Goal: Communication & Community: Answer question/provide support

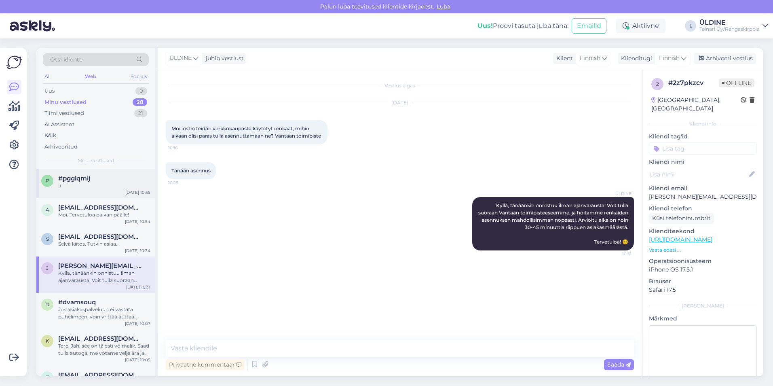
click at [93, 181] on div "#pgglqmlj" at bounding box center [104, 178] width 92 height 7
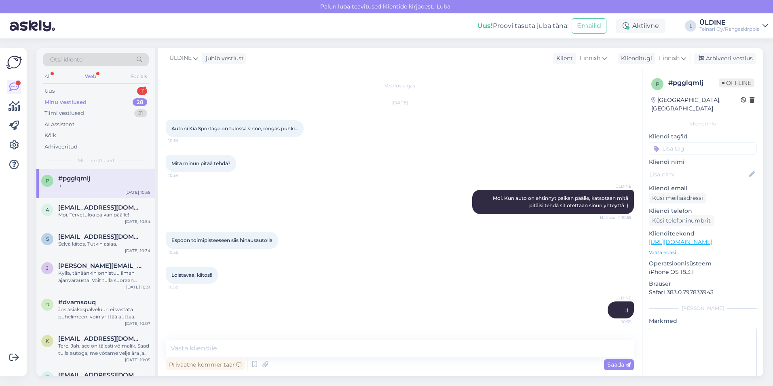
click at [82, 103] on div "Minu vestlused" at bounding box center [65, 102] width 42 height 8
click at [76, 87] on div "Uus 1" at bounding box center [96, 90] width 106 height 11
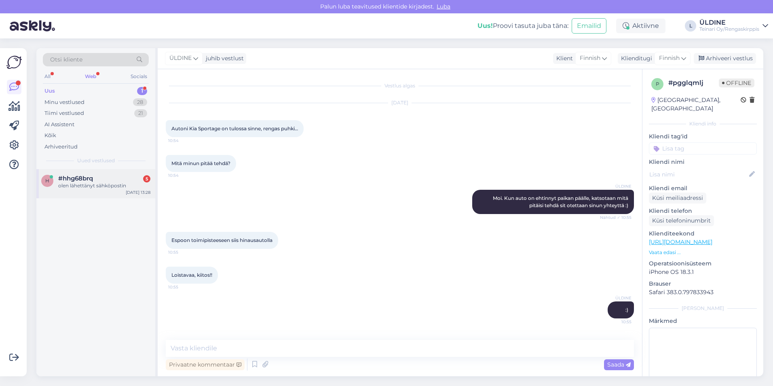
click at [110, 177] on div "#hhg68brq 5" at bounding box center [104, 178] width 92 height 7
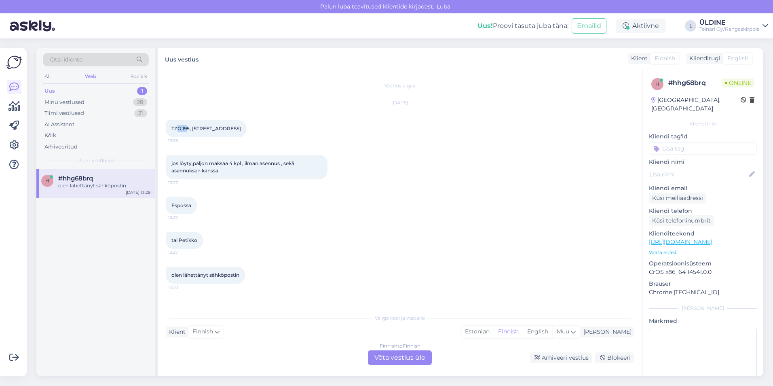
drag, startPoint x: 188, startPoint y: 128, endPoint x: 179, endPoint y: 128, distance: 9.7
click at [179, 128] on span "TZG 195, [STREET_ADDRESS]" at bounding box center [206, 128] width 70 height 6
drag, startPoint x: 179, startPoint y: 128, endPoint x: 187, endPoint y: 131, distance: 9.1
click at [187, 131] on div "TZG 195, pakettiauton rengat,175/65/R14 C 13:26" at bounding box center [206, 128] width 81 height 17
drag, startPoint x: 191, startPoint y: 129, endPoint x: 173, endPoint y: 131, distance: 18.3
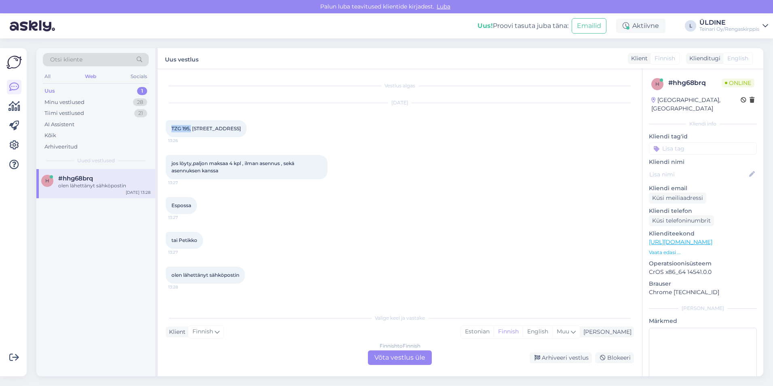
click at [173, 131] on span "TZG 195, [STREET_ADDRESS]" at bounding box center [206, 128] width 70 height 6
copy span "TZG 195,"
click at [392, 356] on div "Finnish to Finnish Võta vestlus üle" at bounding box center [400, 357] width 64 height 15
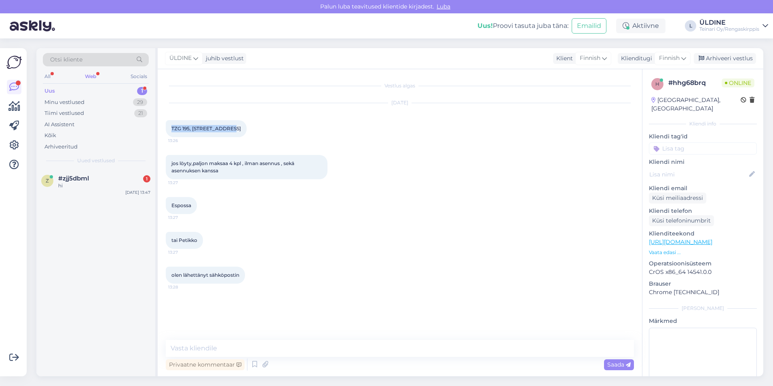
drag, startPoint x: 172, startPoint y: 127, endPoint x: 232, endPoint y: 129, distance: 59.5
click at [228, 129] on span "TZG 195, [STREET_ADDRESS]" at bounding box center [206, 128] width 70 height 6
drag, startPoint x: 232, startPoint y: 129, endPoint x: 288, endPoint y: 130, distance: 56.6
click at [288, 130] on div "[DATE] TZG 195, pakettiauton rengat,175/65/R14 C 13:26" at bounding box center [400, 120] width 468 height 52
drag, startPoint x: 274, startPoint y: 129, endPoint x: 171, endPoint y: 131, distance: 102.7
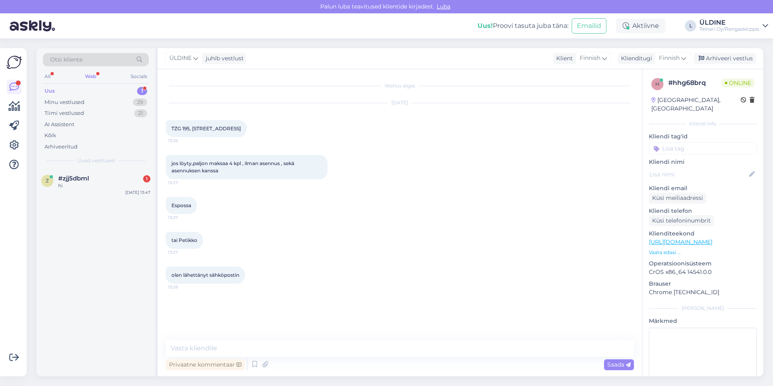
click at [171, 131] on div "TZG 195, pakettiauton rengat,175/65/R14 C 13:26" at bounding box center [206, 128] width 81 height 17
drag, startPoint x: 171, startPoint y: 131, endPoint x: 176, endPoint y: 127, distance: 6.3
copy span "TZG 195, [STREET_ADDRESS]"
paste textarea "Hei, Meillä ei ole saatavilla 175/65/R14 C -kokoisia pakettiauton renkaita, ei …"
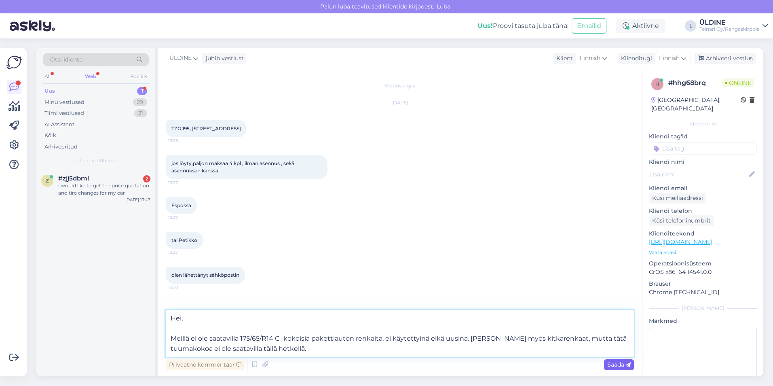
type textarea "Hei, Meillä ei ole saatavilla 175/65/R14 C -kokoisia pakettiauton renkaita, ei …"
click at [613, 365] on span "Saada" at bounding box center [618, 363] width 23 height 7
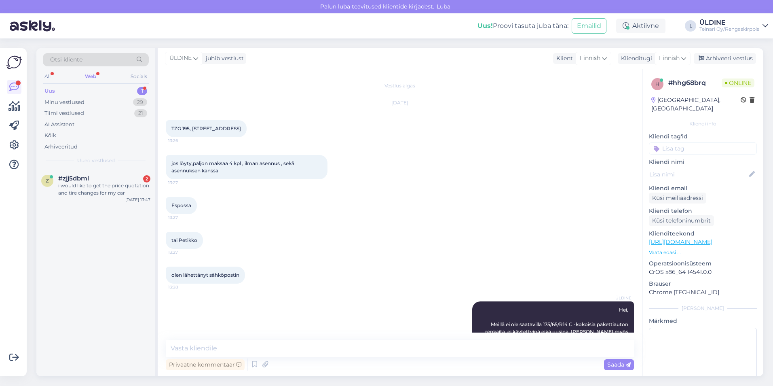
scroll to position [31, 0]
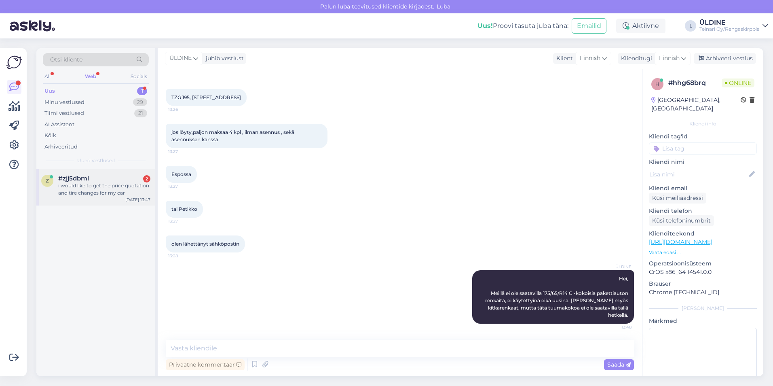
click at [77, 185] on div "i would like to get the price quotation and tire changes for my car" at bounding box center [104, 189] width 92 height 15
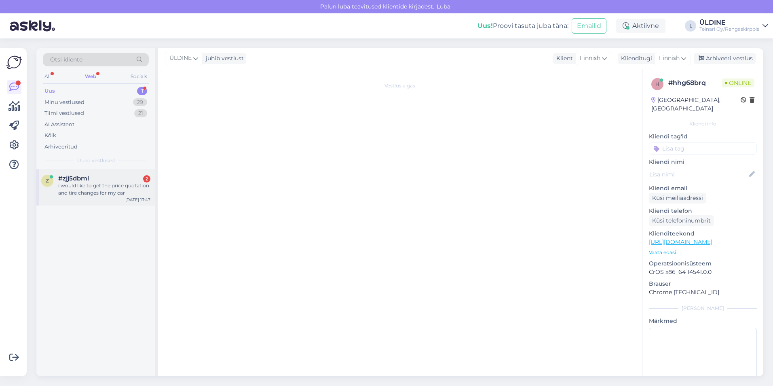
scroll to position [0, 0]
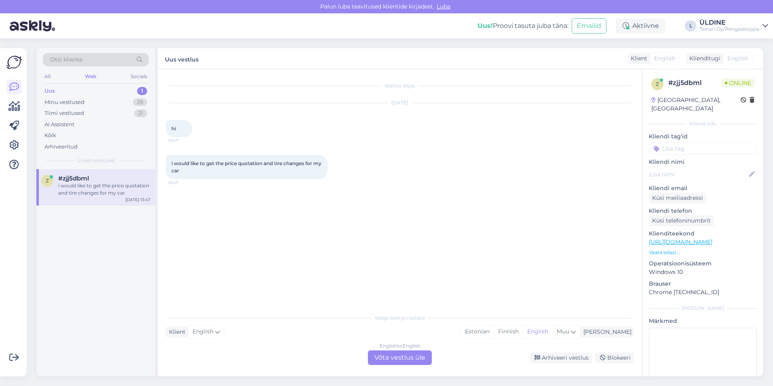
click at [422, 357] on div "English to English Võta vestlus üle" at bounding box center [400, 357] width 64 height 15
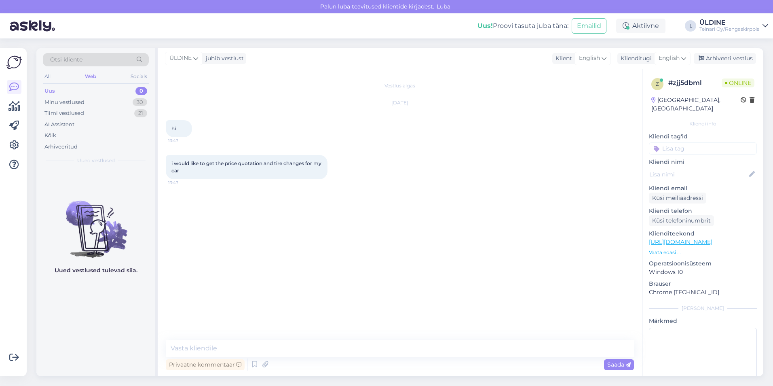
click at [421, 213] on div "Vestlus algas [DATE] hi 13:47 i would like to get the price quotation and tire …" at bounding box center [403, 204] width 475 height 255
click at [687, 59] on div "English" at bounding box center [672, 58] width 36 height 13
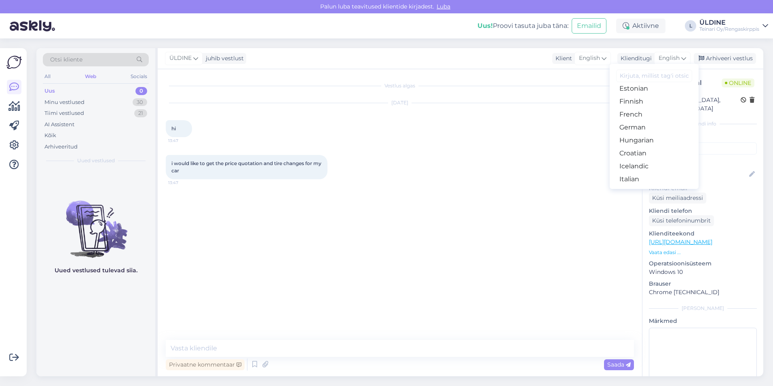
scroll to position [121, 0]
click at [637, 91] on link "Finnish" at bounding box center [653, 89] width 89 height 13
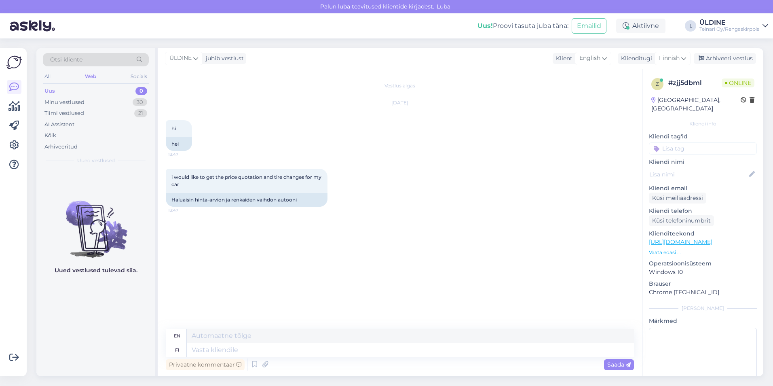
click at [544, 189] on div "i would like to get the price quotation and tire changes for my car 13:47 Halua…" at bounding box center [400, 188] width 468 height 56
click at [238, 352] on textarea at bounding box center [410, 350] width 447 height 14
drag, startPoint x: 172, startPoint y: 200, endPoint x: 301, endPoint y: 201, distance: 128.9
click at [301, 201] on div "Haluaisin hinta-arvion ja renkaiden vaihdon autooni" at bounding box center [247, 200] width 162 height 14
drag, startPoint x: 301, startPoint y: 201, endPoint x: 293, endPoint y: 201, distance: 7.7
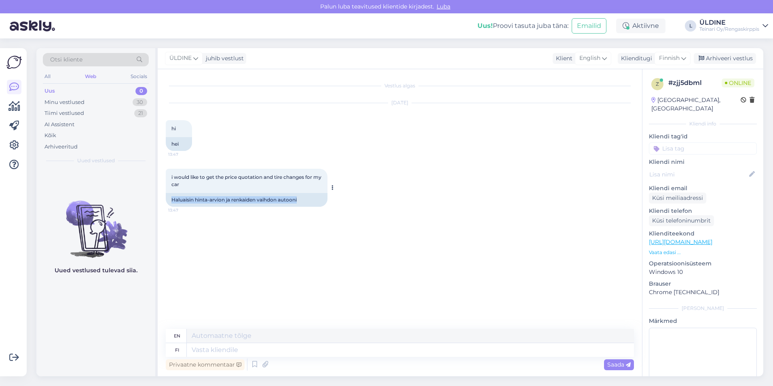
copy div "Haluaisin hinta-arvion ja renkaiden vaihdon autooni"
paste textarea "Hei, Voisitko tarkentaa, haluatko renkaat vai pelkän renkaiden vaihdon autoon? …"
type textarea "Hei, Voisitko tarkentaa, haluatko renkaat vai pelkän renkaiden vaihdon autoon? …"
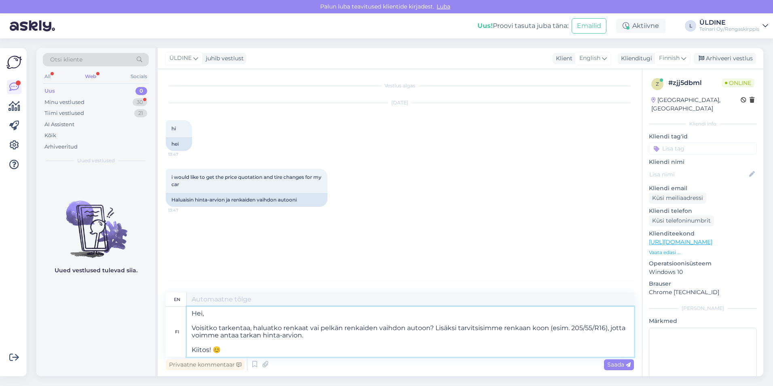
type textarea "Hi, Could you please clarify whether you want tires or just a tire replacement …"
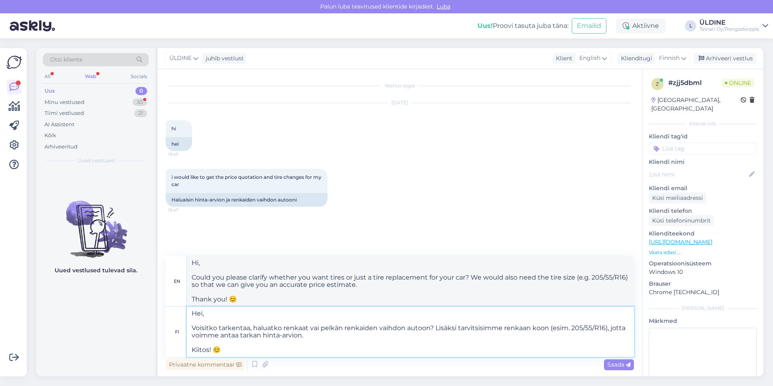
drag, startPoint x: 548, startPoint y: 327, endPoint x: 606, endPoint y: 327, distance: 57.8
click at [606, 327] on textarea "Hei, Voisitko tarkentaa, haluatko renkaat vai pelkän renkaiden vaihdon autoon? …" at bounding box center [410, 331] width 447 height 50
type textarea "Hei, Voisitko tarkentaa, haluatko renkaat vai pelkän renkaiden vaihdon autoon? …"
type textarea "Hi, Could you please clarify whether you want tires or just a tire replacement …"
type textarea "Hei, Voisitko tarkentaa, haluatko renkaat vai pelkän renkaiden vaihdon autoon? …"
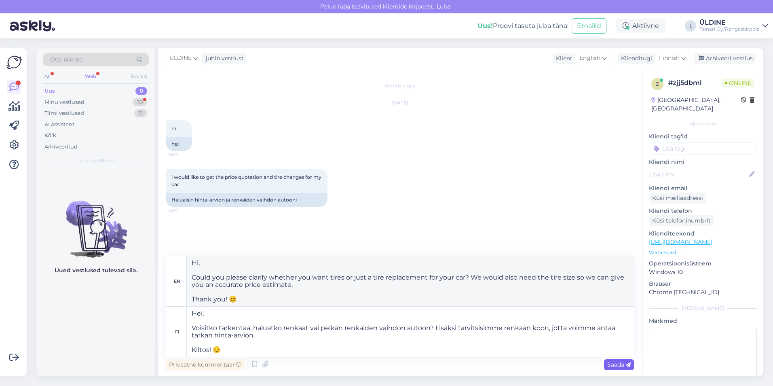
click at [615, 366] on span "Saada" at bounding box center [618, 363] width 23 height 7
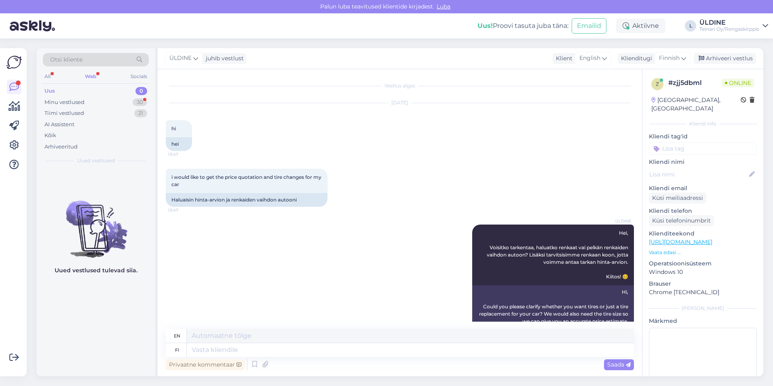
scroll to position [30, 0]
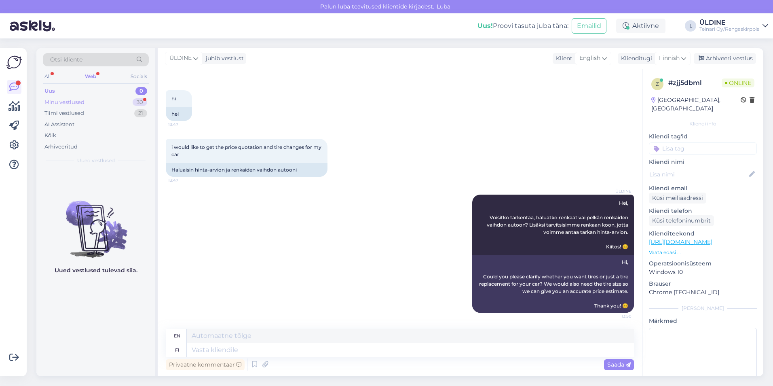
click at [65, 102] on div "Minu vestlused" at bounding box center [64, 102] width 40 height 8
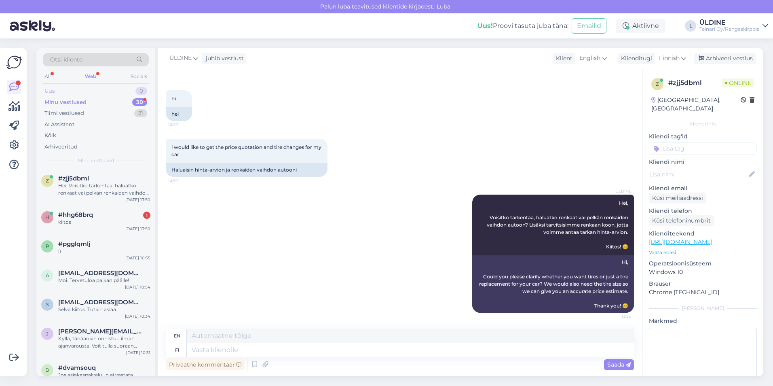
click at [49, 91] on div "Uus" at bounding box center [49, 91] width 10 height 8
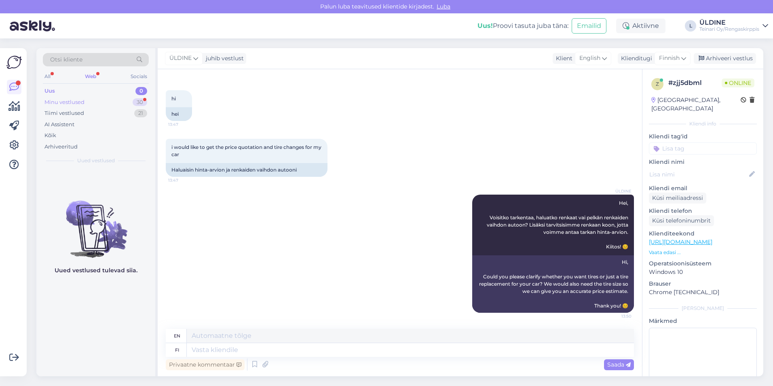
click at [81, 101] on div "Minu vestlused" at bounding box center [64, 102] width 40 height 8
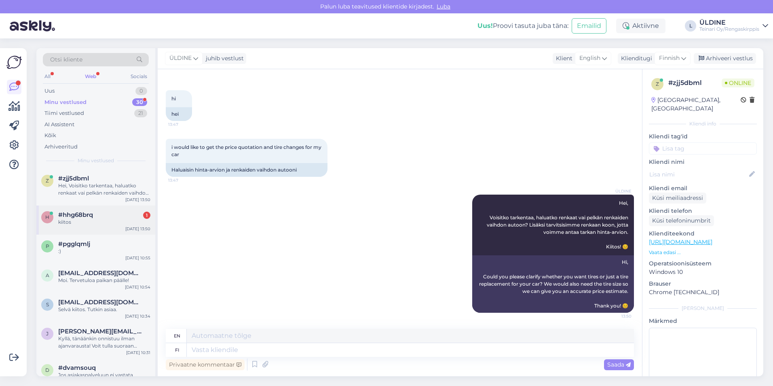
click at [104, 224] on div "kiitos" at bounding box center [104, 221] width 92 height 7
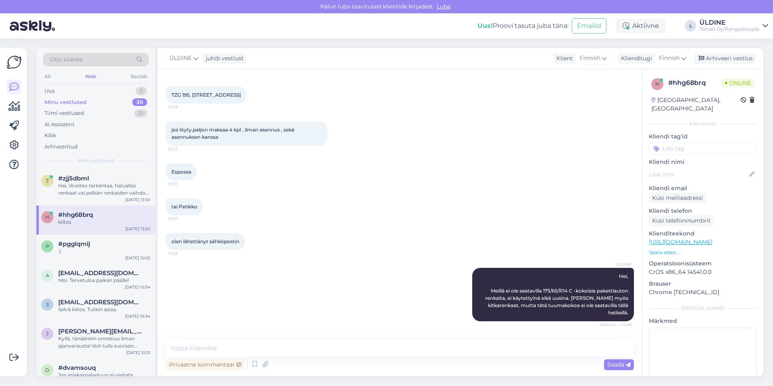
scroll to position [66, 0]
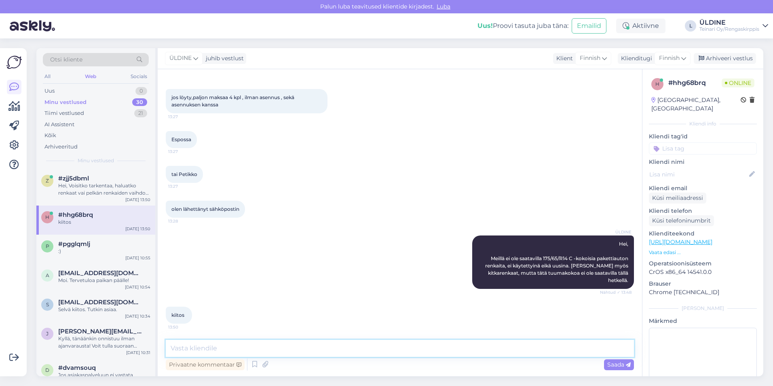
click at [228, 342] on textarea at bounding box center [400, 347] width 468 height 17
type textarea "E"
type textarea "o"
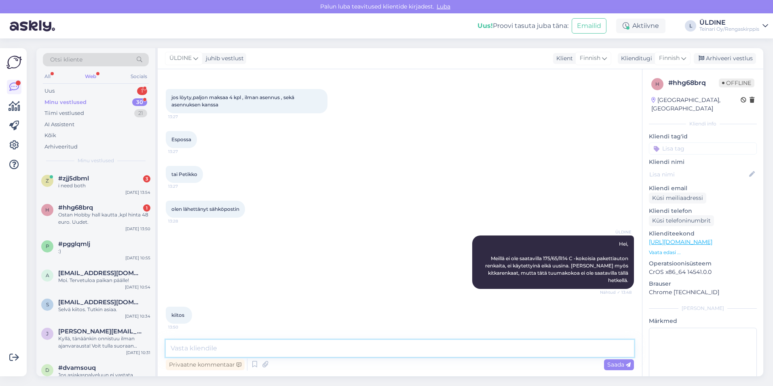
scroll to position [101, 0]
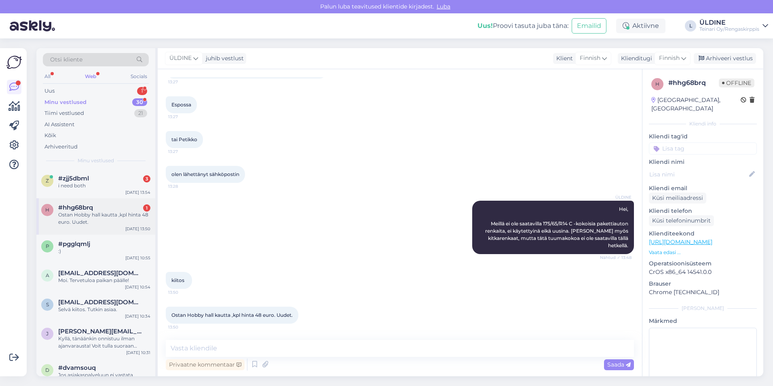
click at [105, 223] on div "Ostan Hobby hall kautta ,kpl hinta 48 euro. Uudet." at bounding box center [104, 218] width 92 height 15
click at [200, 351] on textarea at bounding box center [400, 347] width 468 height 17
type textarea "h"
drag, startPoint x: 172, startPoint y: 314, endPoint x: 288, endPoint y: 315, distance: 116.0
click at [288, 315] on span "Ostan Hobby hall kautta ,kpl hinta 48 euro. Uudet." at bounding box center [231, 315] width 121 height 6
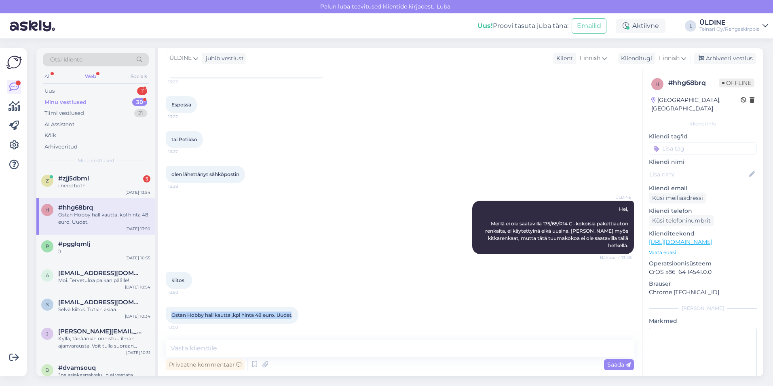
drag, startPoint x: 288, startPoint y: 315, endPoint x: 171, endPoint y: 313, distance: 117.6
click at [171, 313] on div "Ostan Hobby hall kautta ,kpl hinta 48 euro. Uudet. 13:50" at bounding box center [232, 314] width 133 height 17
drag, startPoint x: 171, startPoint y: 313, endPoint x: 180, endPoint y: 315, distance: 9.8
copy span "Ostan Hobby hall kautta ,kpl hinta 48 euro. Uudet"
paste textarea "Hyvä, että renkaat löytyivät! Meille voi tulla asennuttamaan renkaat"
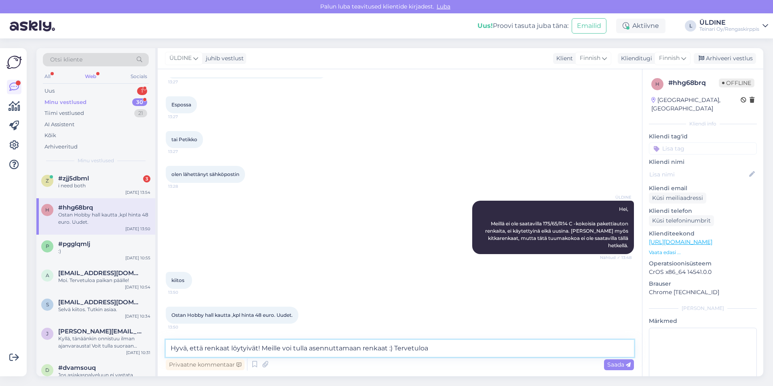
click at [447, 348] on textarea "Hyvä, että renkaat löytyivät! Meille voi tulla asennuttamaan renkaat :) Tervetu…" at bounding box center [400, 347] width 468 height 17
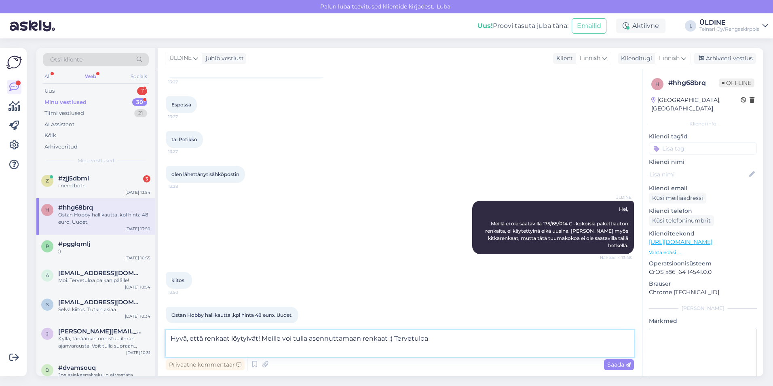
paste textarea "Pakettiautolle renkaiden vaihto maksaa 100 €/sarja, johon sisältyy renkaiden va…"
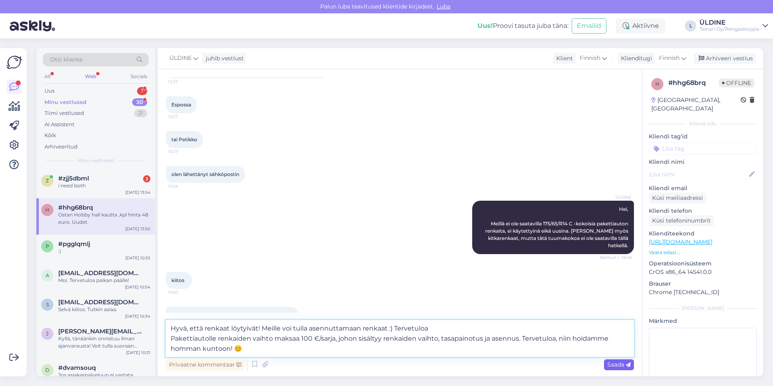
type textarea "Hyvä, että renkaat löytyivät! Meille voi tulla asennuttamaan renkaat :) Tervetu…"
click at [607, 364] on span "Saada" at bounding box center [618, 363] width 23 height 7
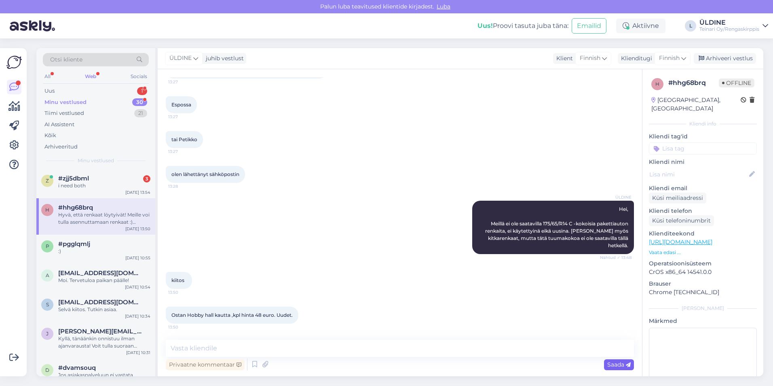
scroll to position [164, 0]
